Goal: Book appointment/travel/reservation

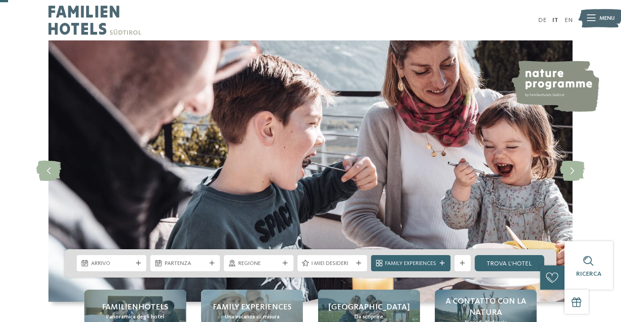
scroll to position [105, 0]
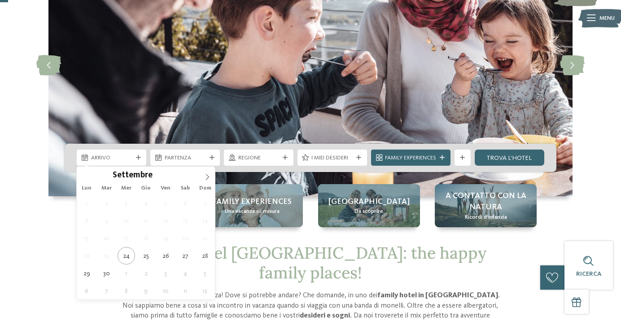
click at [138, 158] on icon at bounding box center [138, 157] width 5 height 5
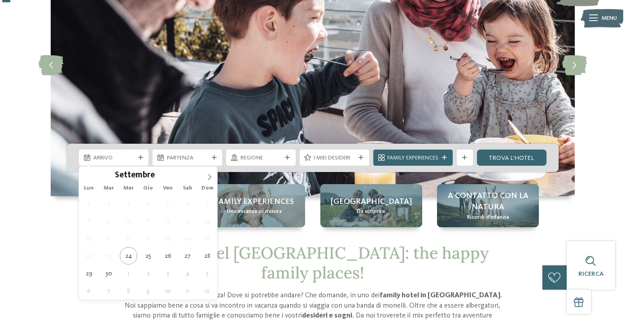
scroll to position [105, 0]
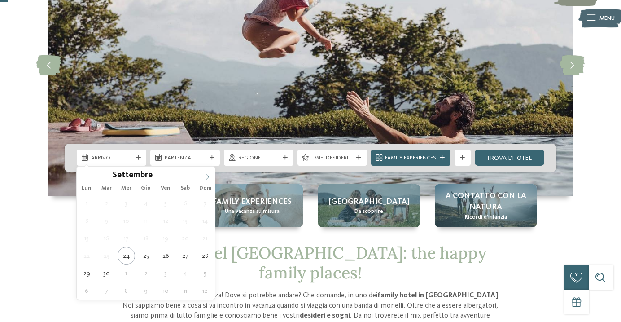
click at [208, 175] on icon at bounding box center [207, 177] width 6 height 6
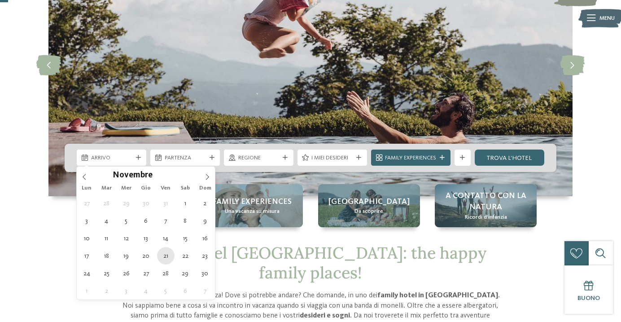
type div "21.11.2025"
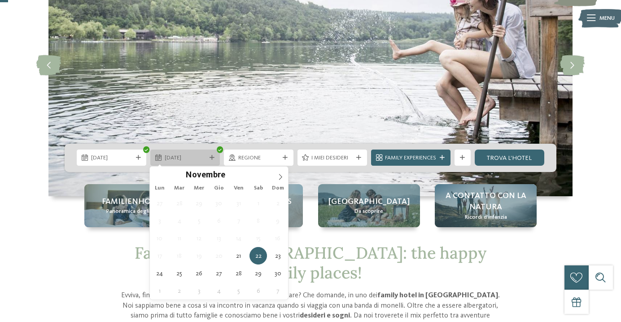
click at [212, 157] on icon at bounding box center [212, 157] width 5 height 5
type div "23.11.2025"
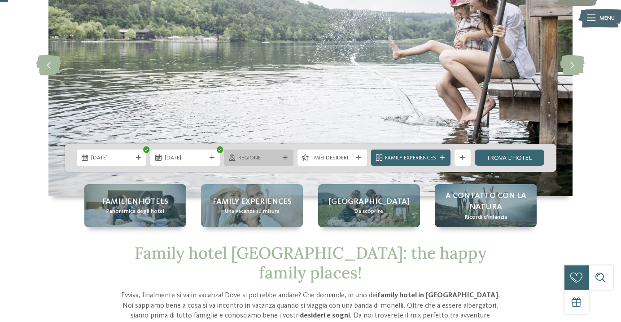
click at [290, 157] on div "Regione" at bounding box center [259, 157] width 70 height 16
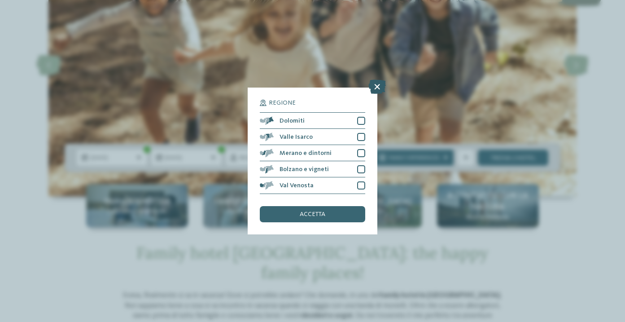
click at [378, 80] on icon at bounding box center [376, 87] width 17 height 14
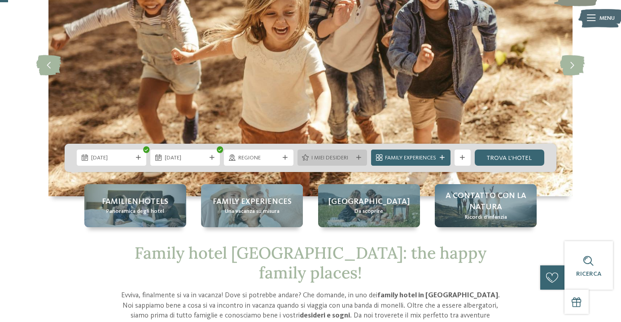
click at [359, 161] on div "I miei desideri" at bounding box center [332, 157] width 70 height 16
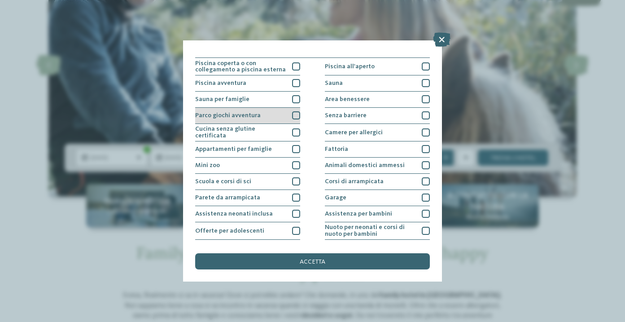
scroll to position [7, 0]
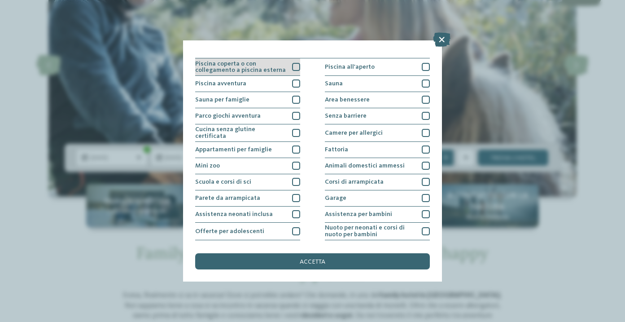
click at [295, 69] on div at bounding box center [296, 67] width 8 height 8
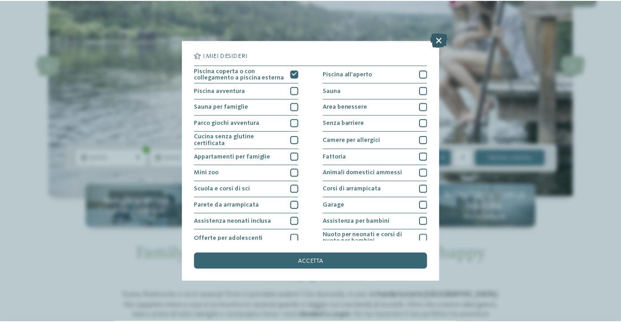
scroll to position [0, 0]
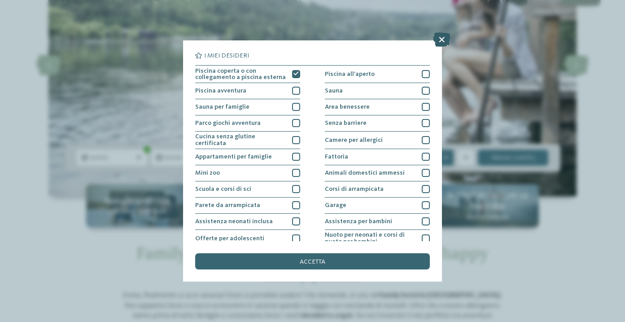
click at [442, 39] on icon at bounding box center [441, 39] width 17 height 14
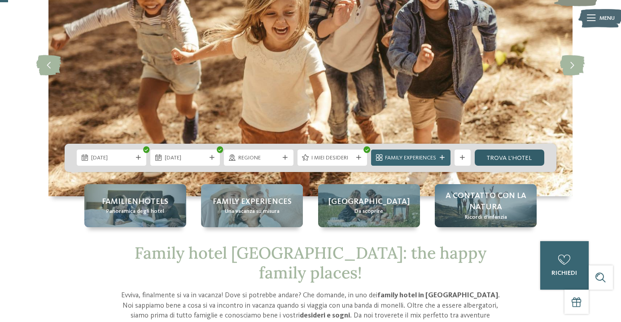
click at [515, 155] on link "trova l’hotel" at bounding box center [510, 157] width 70 height 16
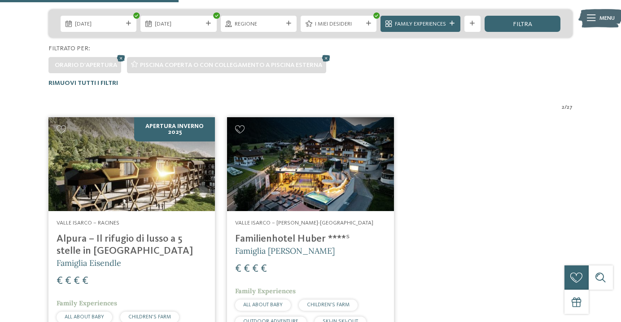
scroll to position [220, 0]
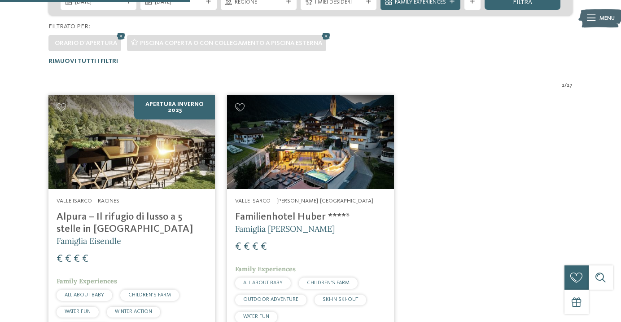
click at [280, 214] on h4 "Familienhotel Huber ****ˢ" at bounding box center [310, 217] width 150 height 12
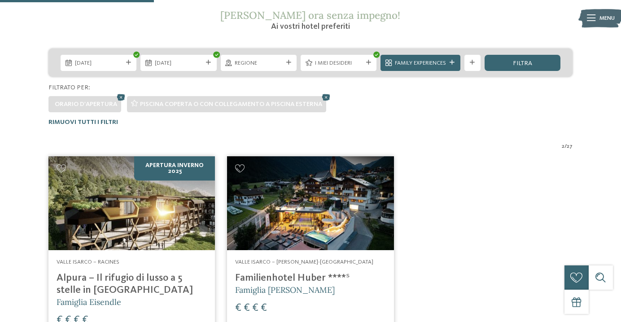
scroll to position [135, 0]
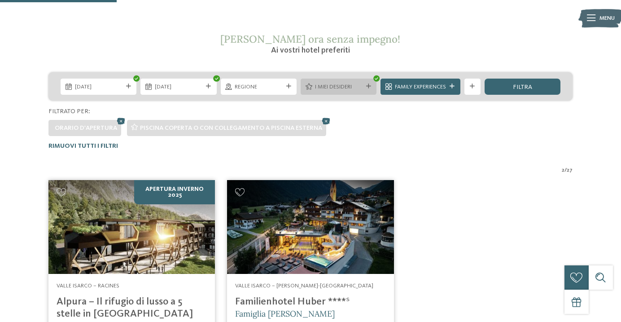
click at [367, 86] on icon at bounding box center [368, 86] width 5 height 5
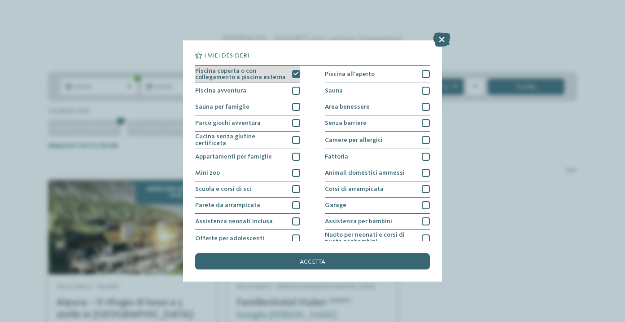
click at [295, 72] on icon at bounding box center [295, 73] width 5 height 5
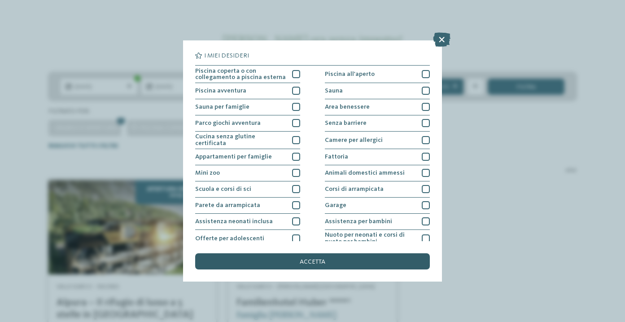
click at [328, 253] on div "accetta" at bounding box center [312, 261] width 234 height 16
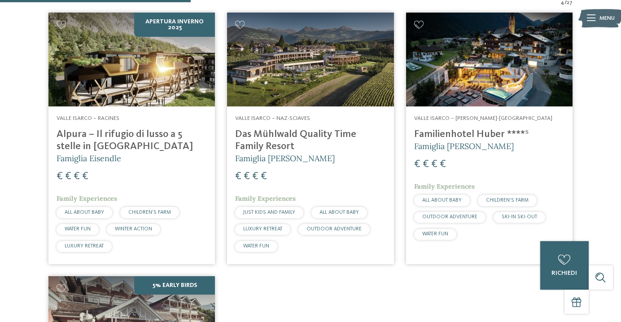
scroll to position [302, 0]
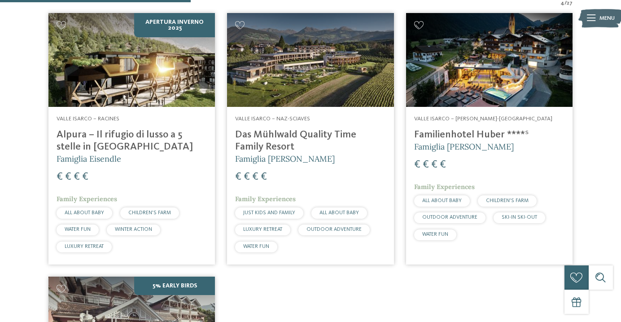
click at [322, 132] on h4 "Das Mühlwald Quality Time Family Resort" at bounding box center [310, 141] width 150 height 24
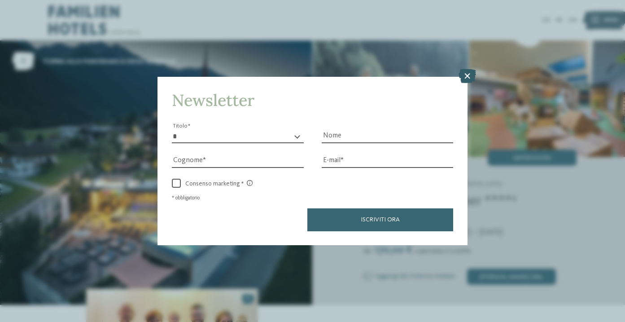
click at [468, 69] on icon at bounding box center [466, 76] width 17 height 14
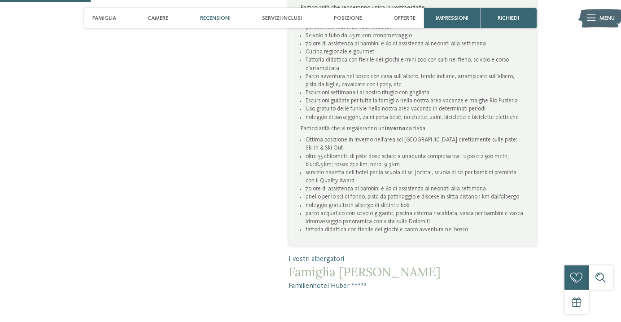
scroll to position [417, 0]
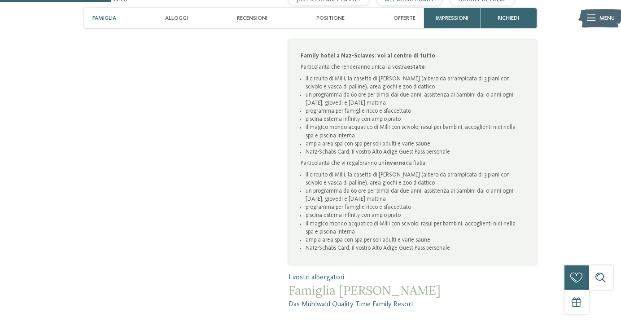
scroll to position [511, 0]
